Goal: Information Seeking & Learning: Find specific fact

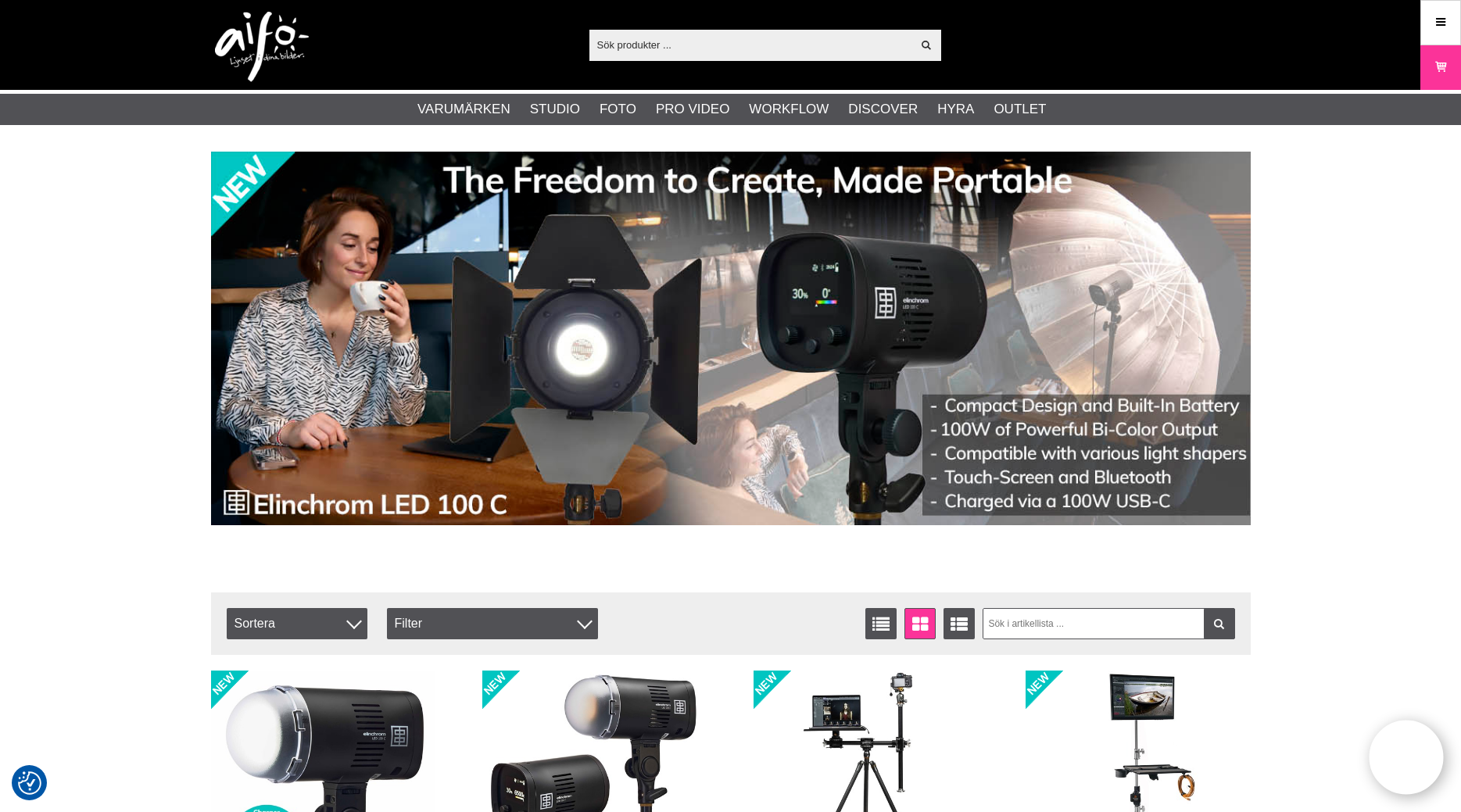
click at [765, 46] on input "text" at bounding box center [751, 44] width 323 height 24
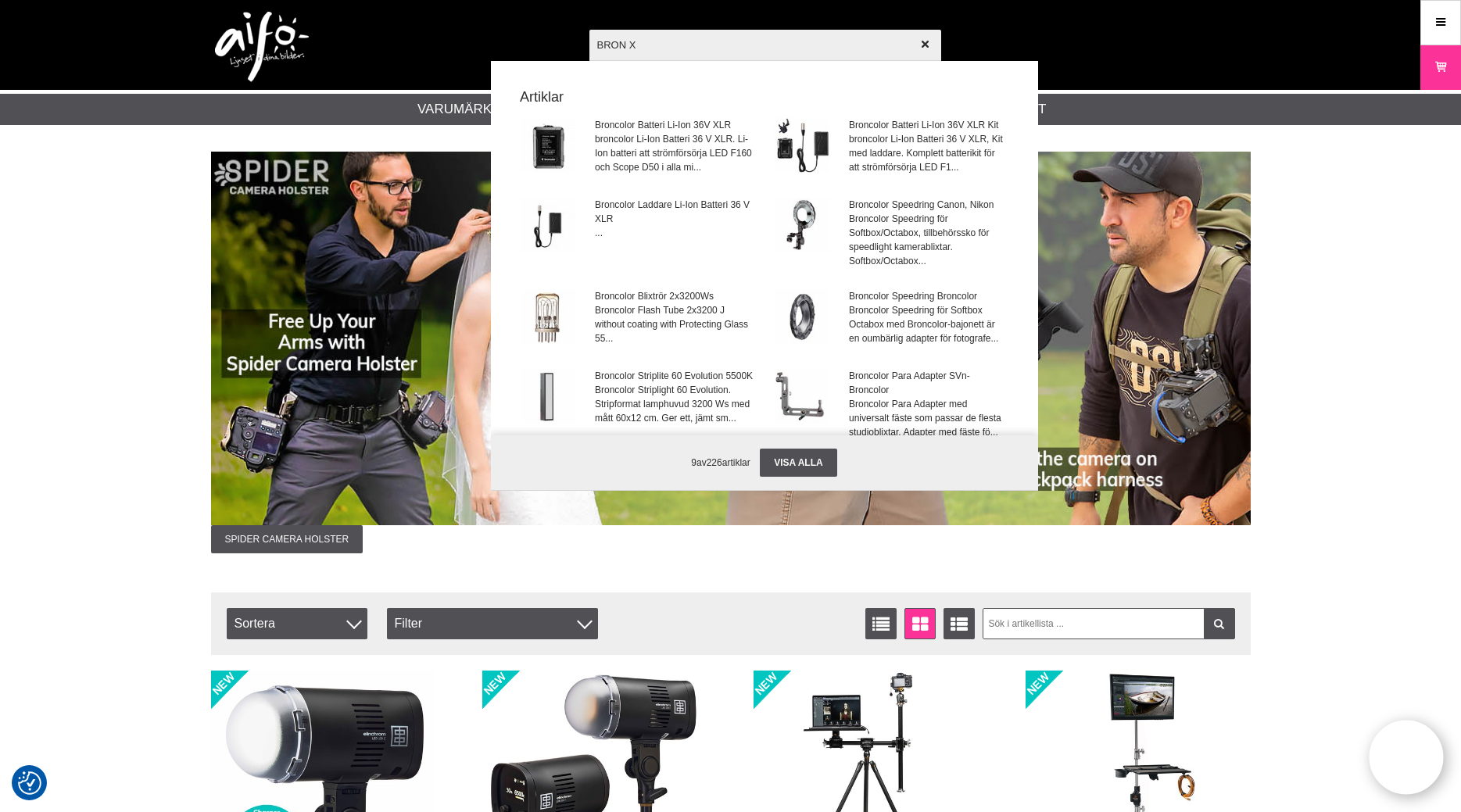
type input "BRON"
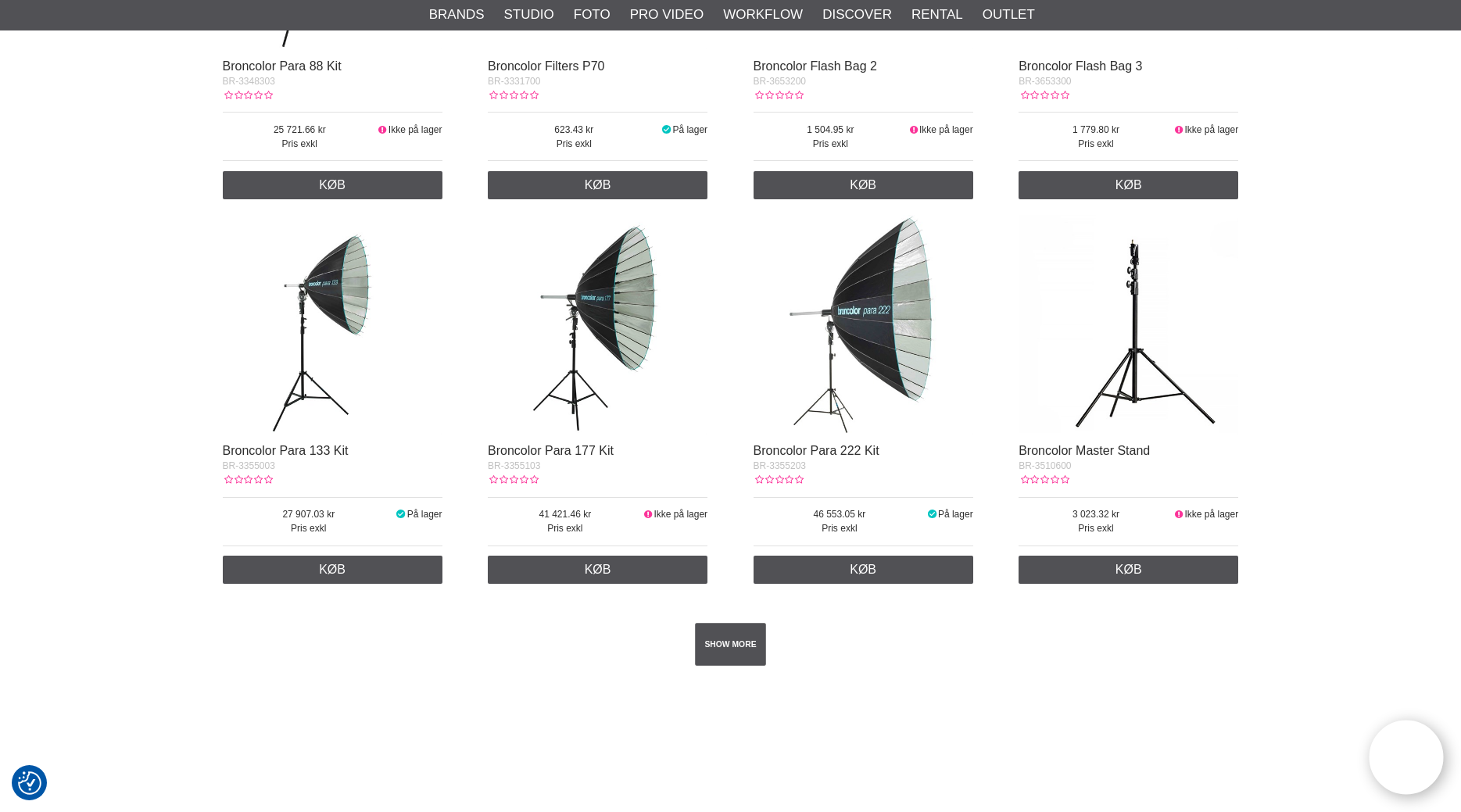
scroll to position [2790, 0]
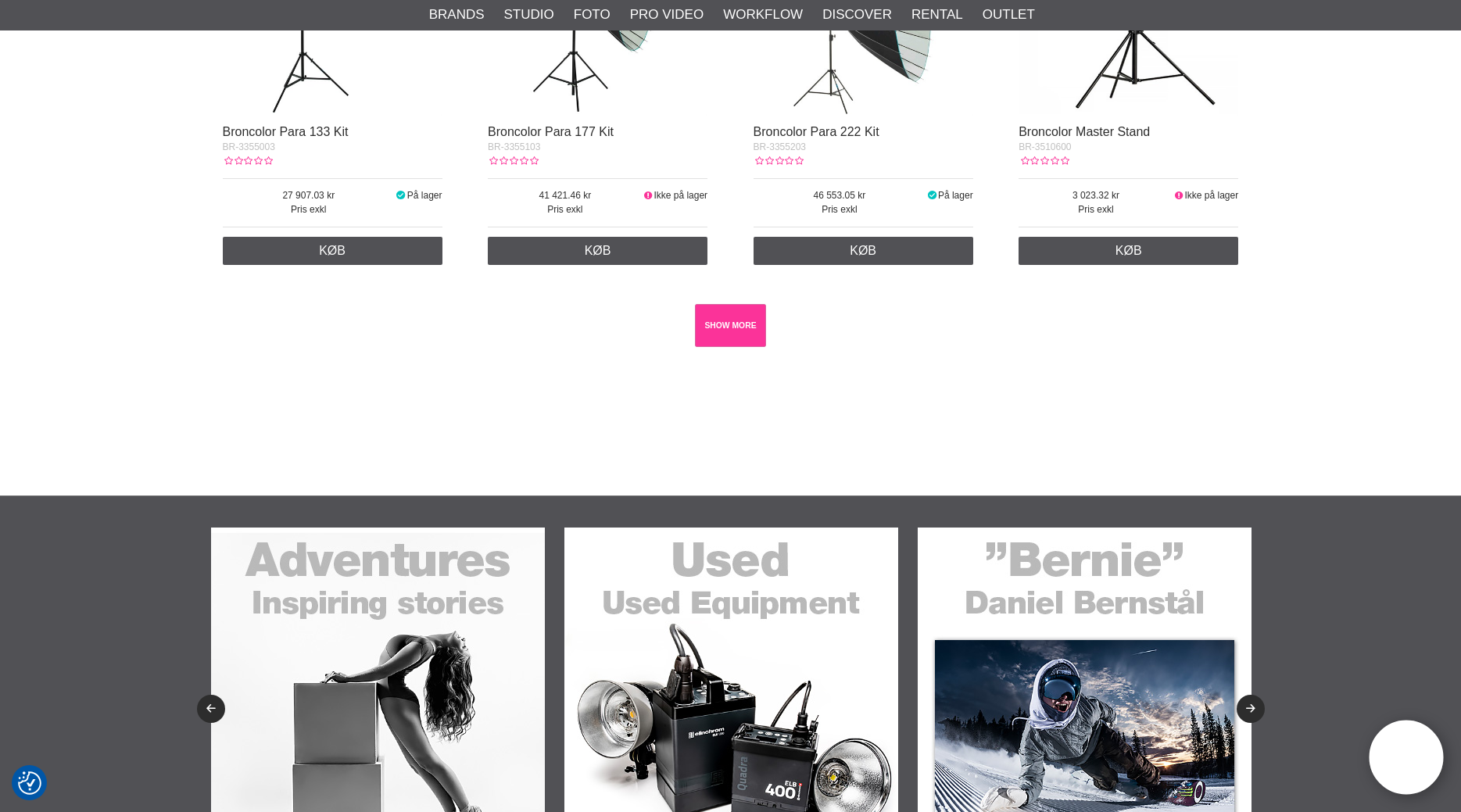
click at [710, 329] on link "SHOW MORE" at bounding box center [730, 325] width 71 height 43
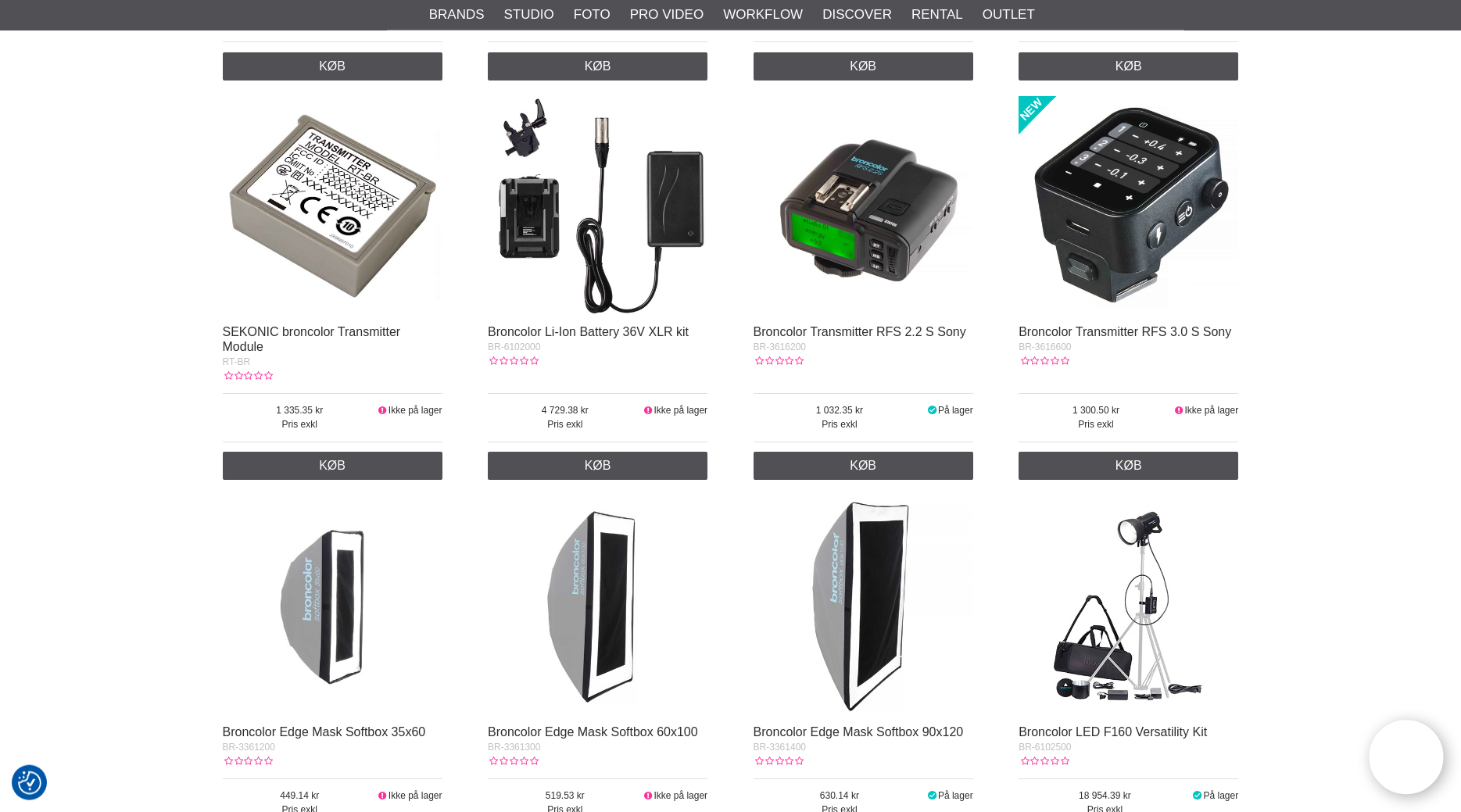
scroll to position [12161, 0]
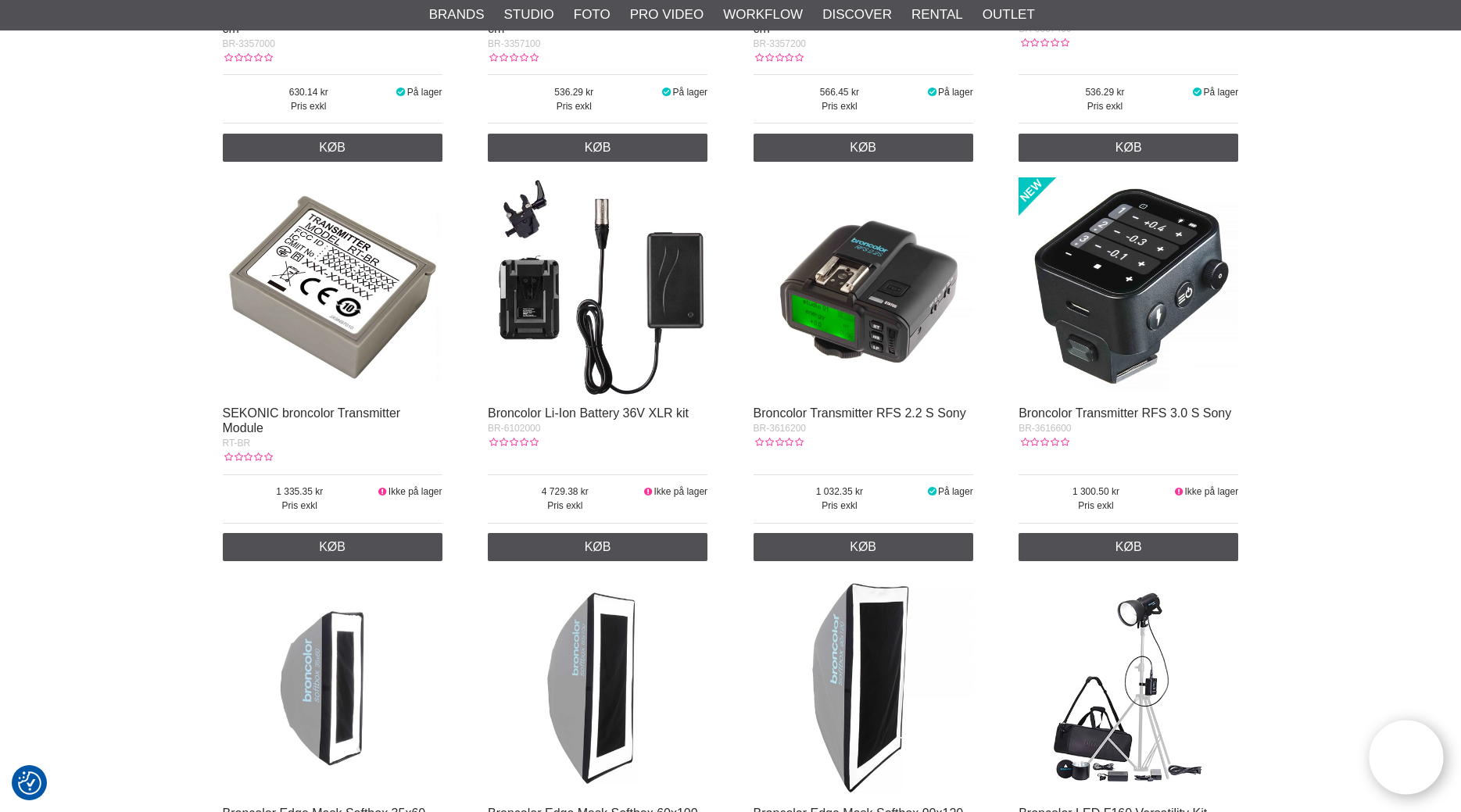
click at [1113, 335] on img at bounding box center [1128, 287] width 220 height 220
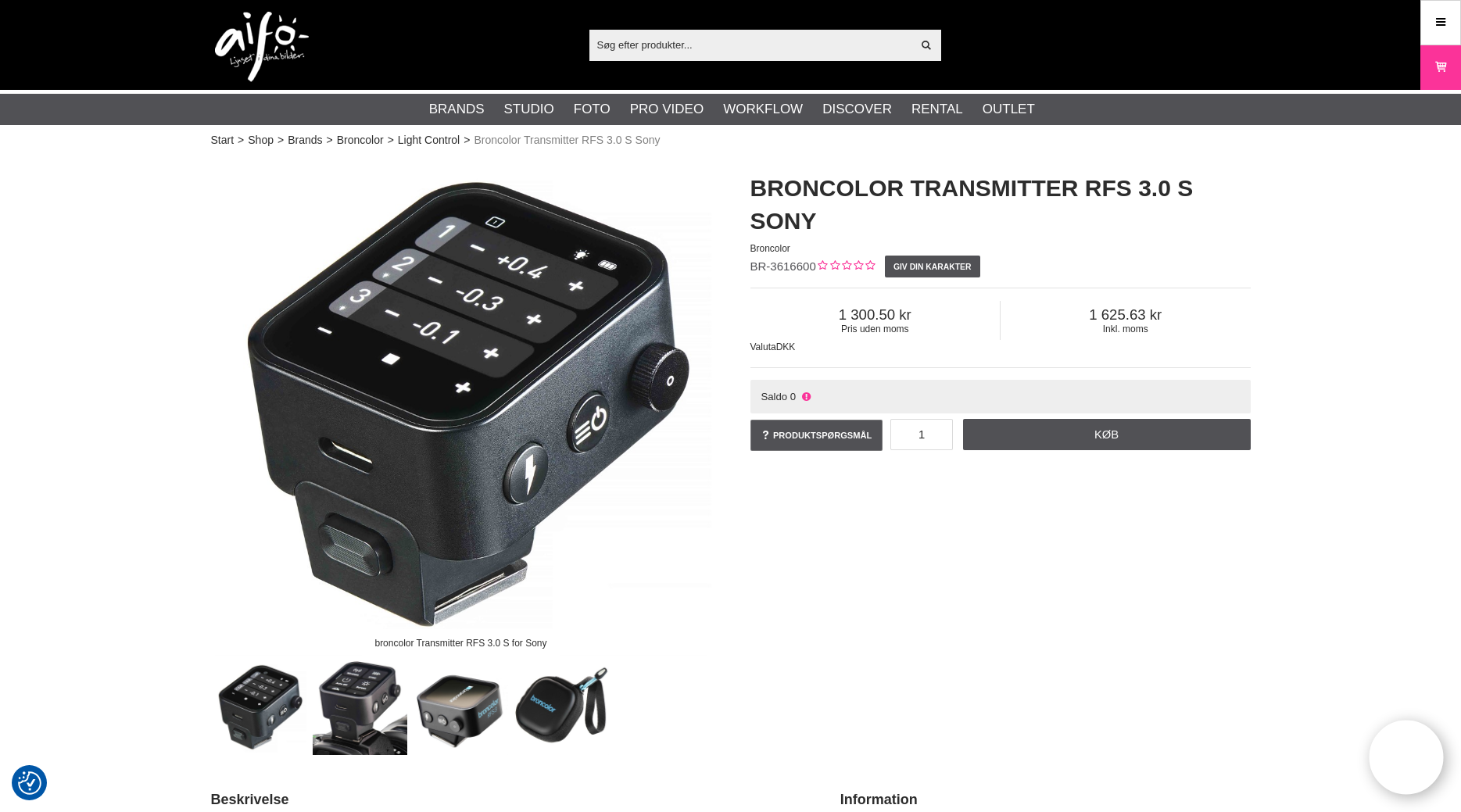
click at [699, 41] on input "text" at bounding box center [751, 44] width 323 height 24
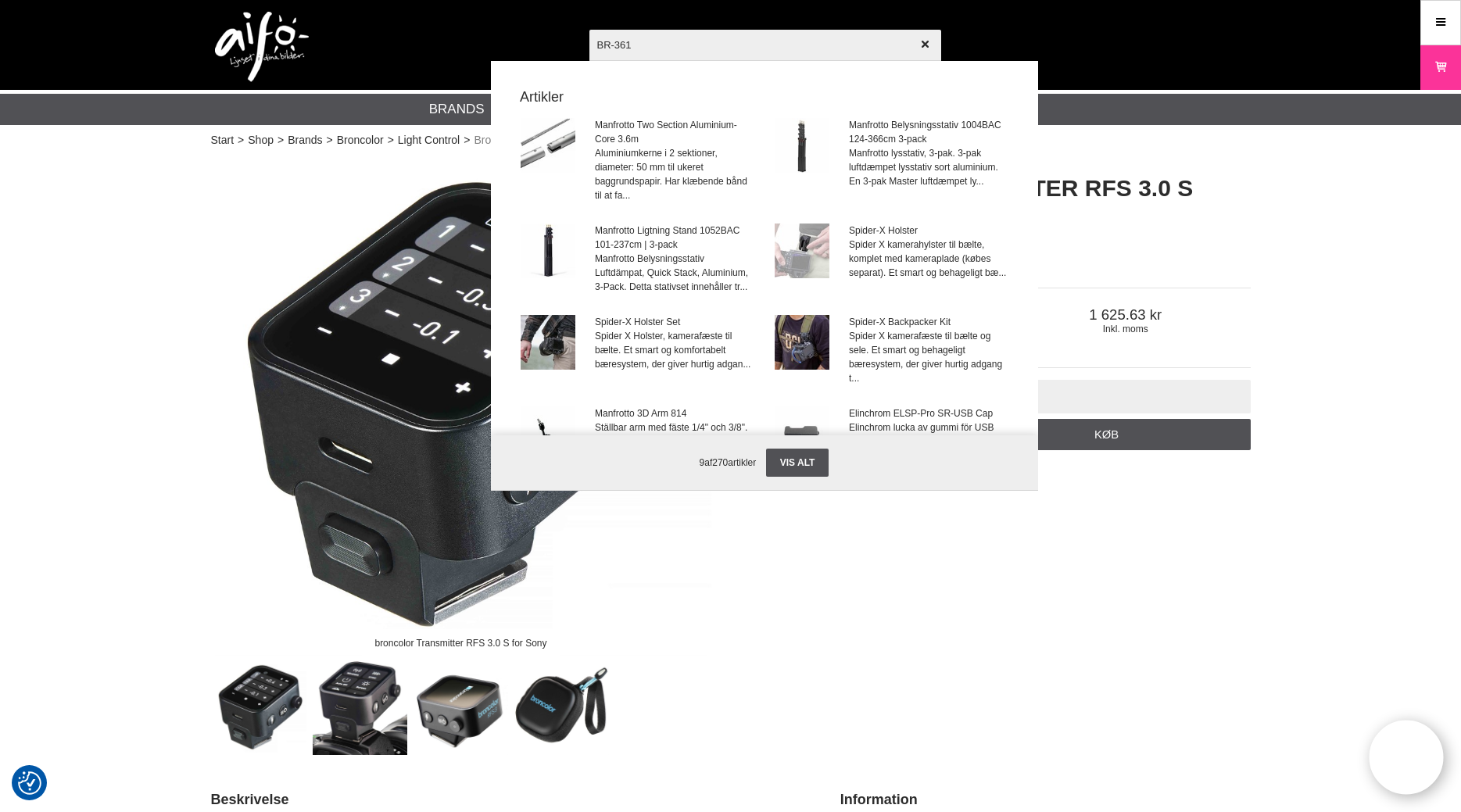
type input "BR-3616"
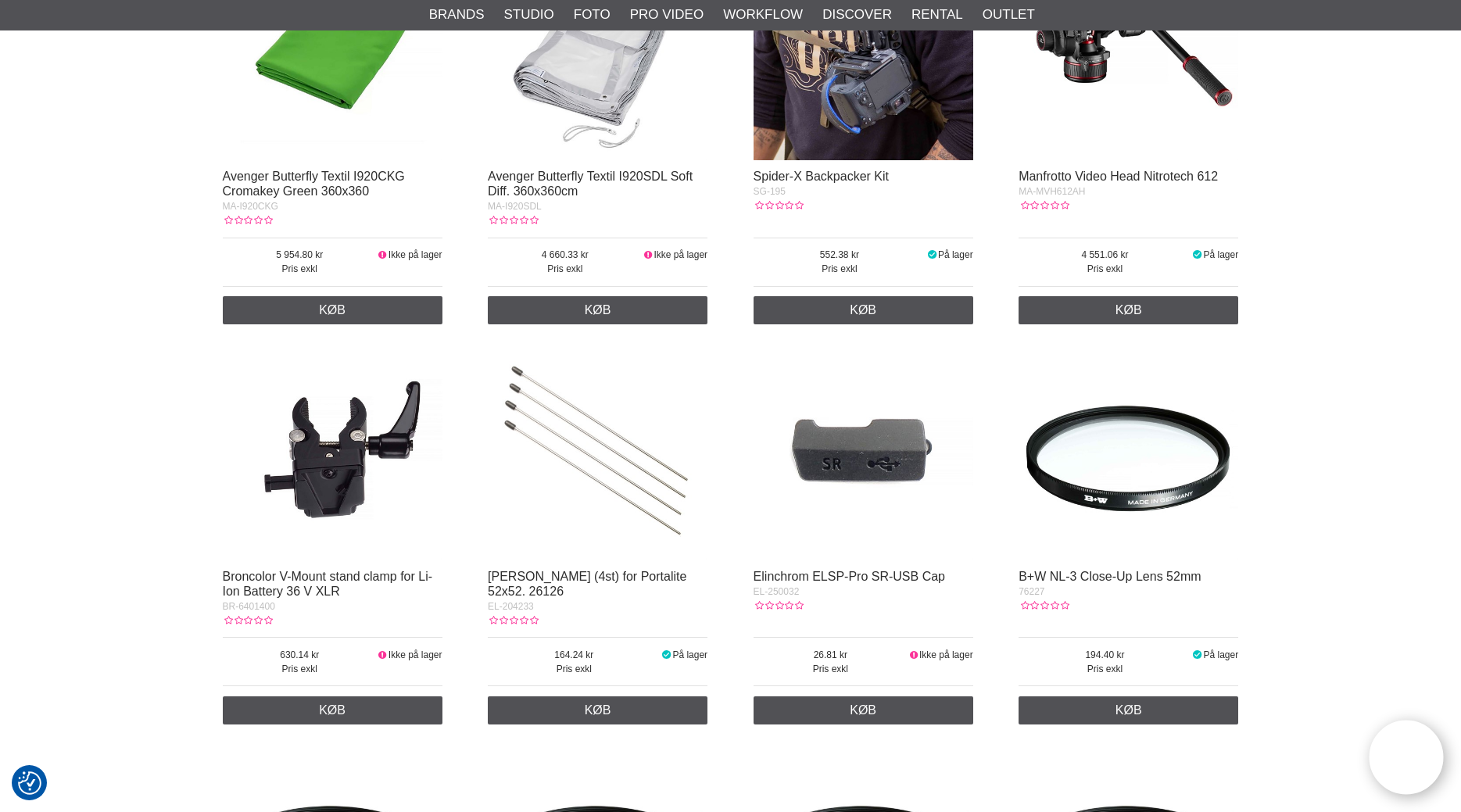
scroll to position [2471, 0]
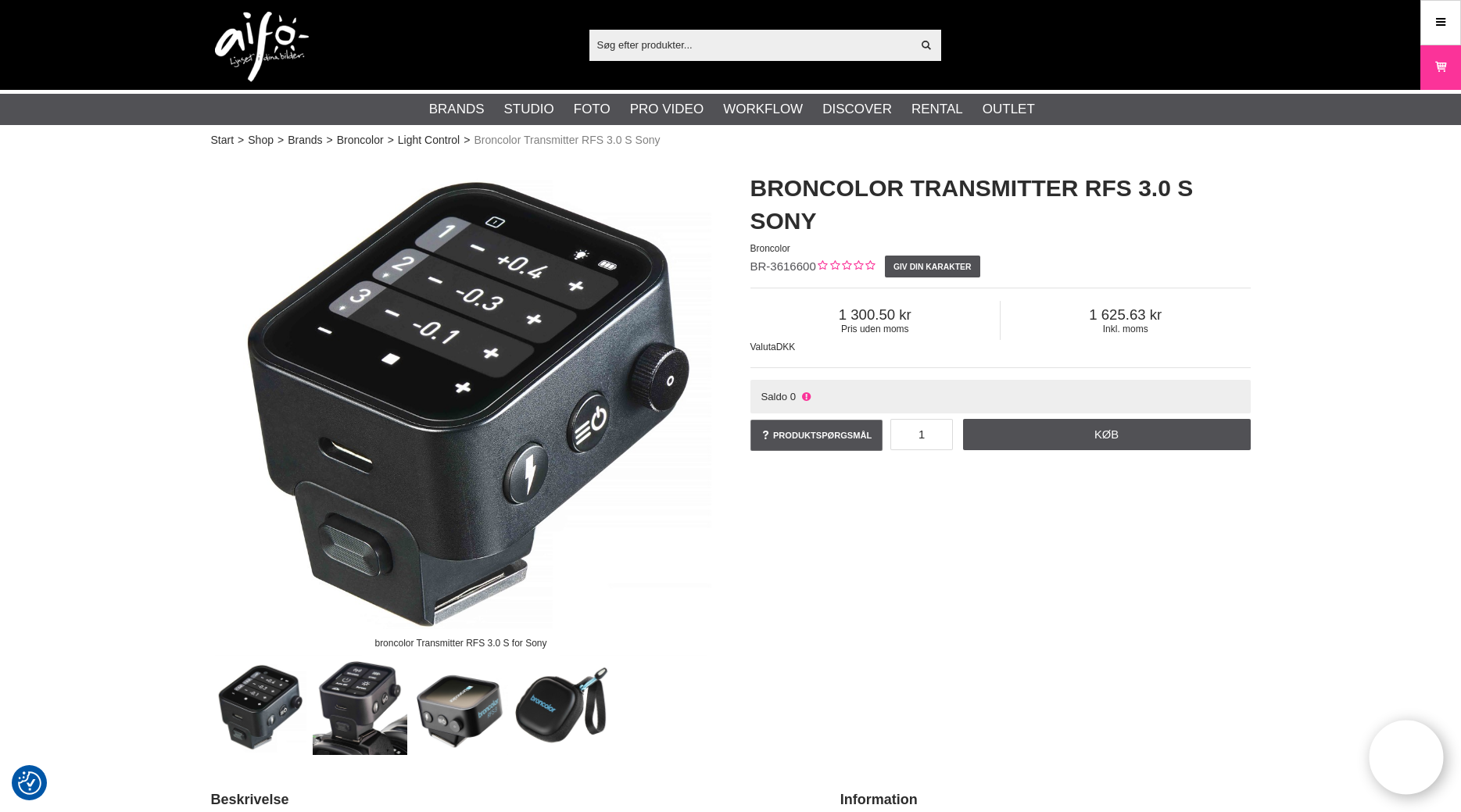
click at [669, 44] on input "text" at bounding box center [751, 44] width 323 height 24
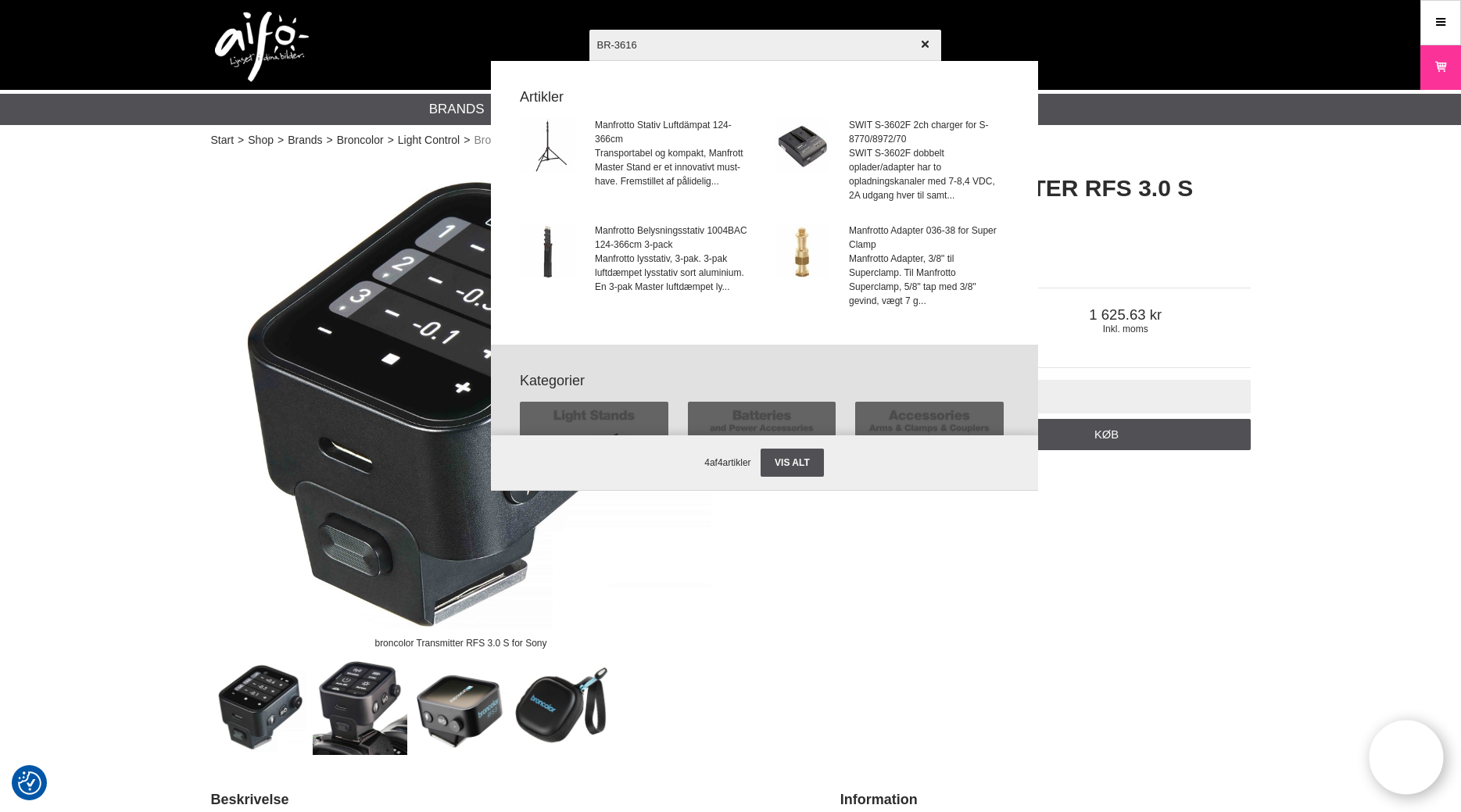
type input "BR-36166"
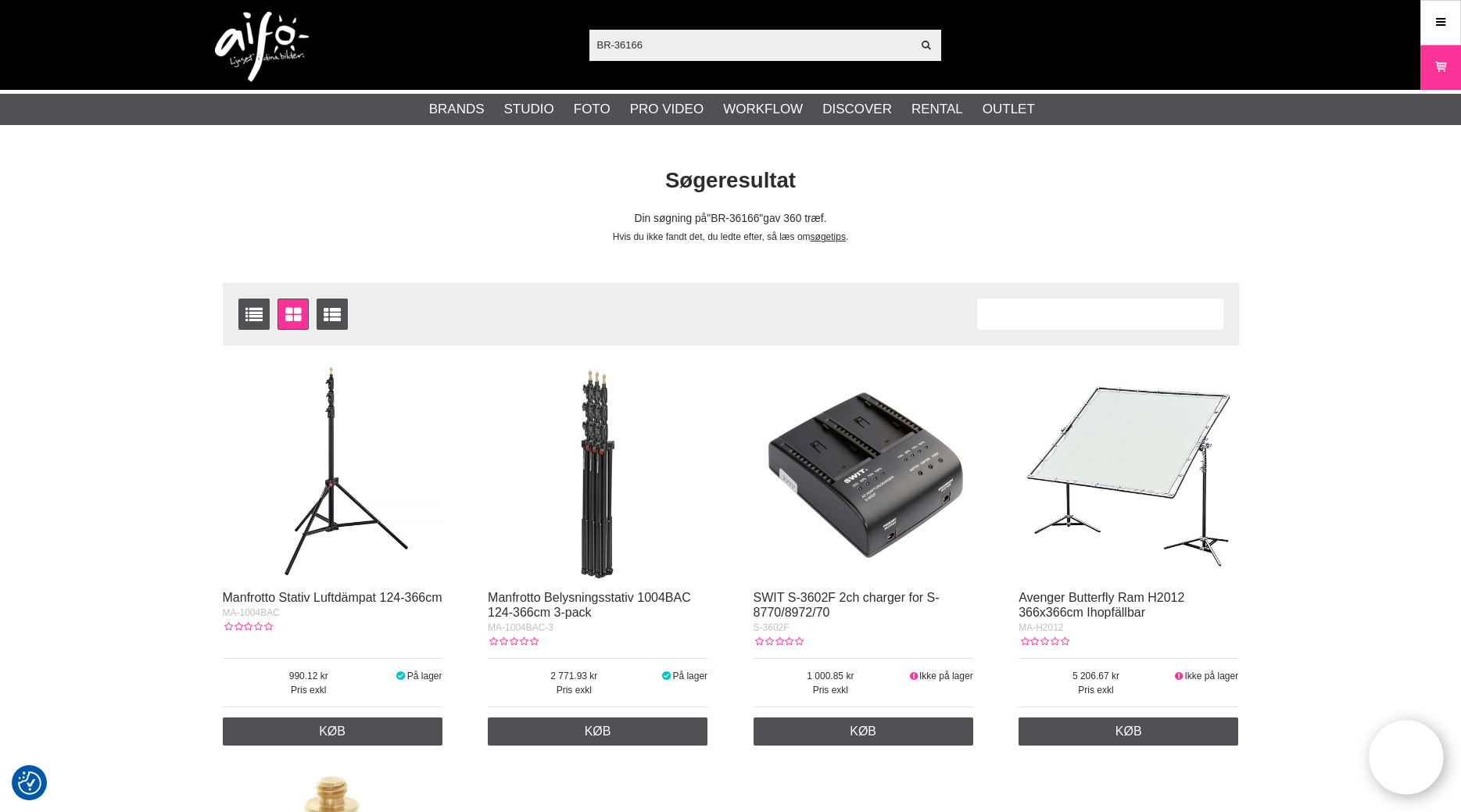
click at [683, 41] on input "BR-36166" at bounding box center [751, 44] width 323 height 24
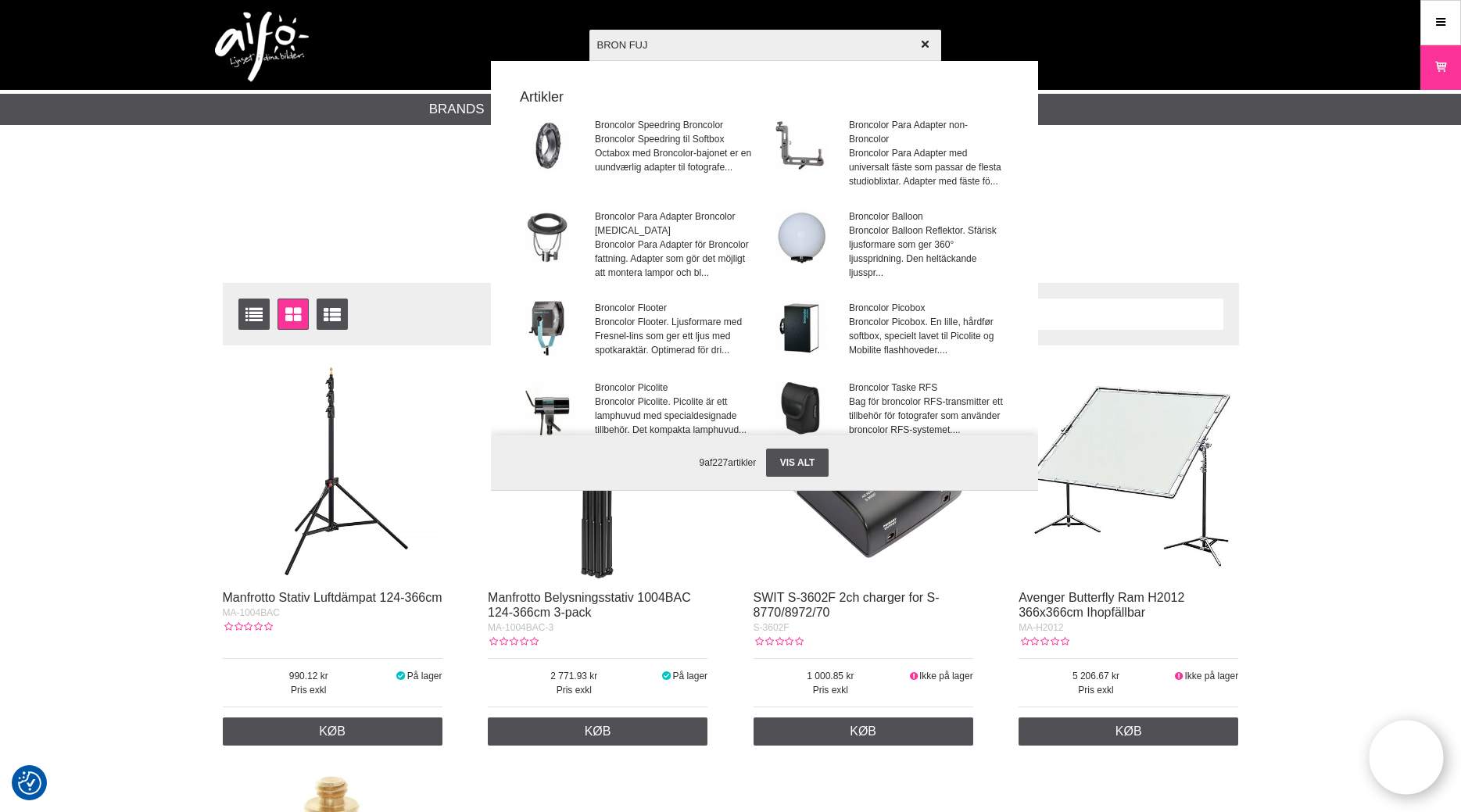
type input "BRON FUJI"
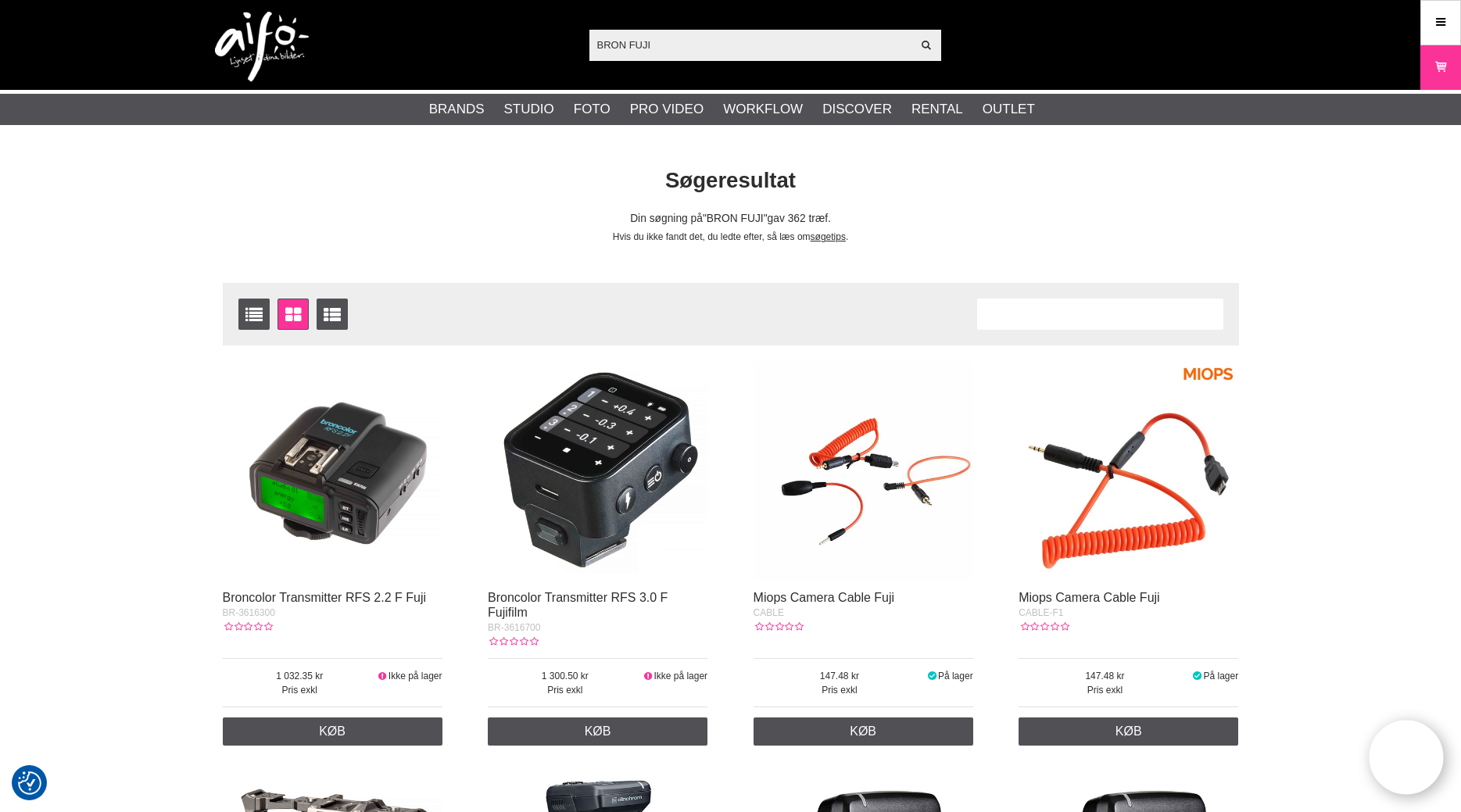
click at [603, 487] on img at bounding box center [598, 470] width 220 height 220
